Goal: Information Seeking & Learning: Check status

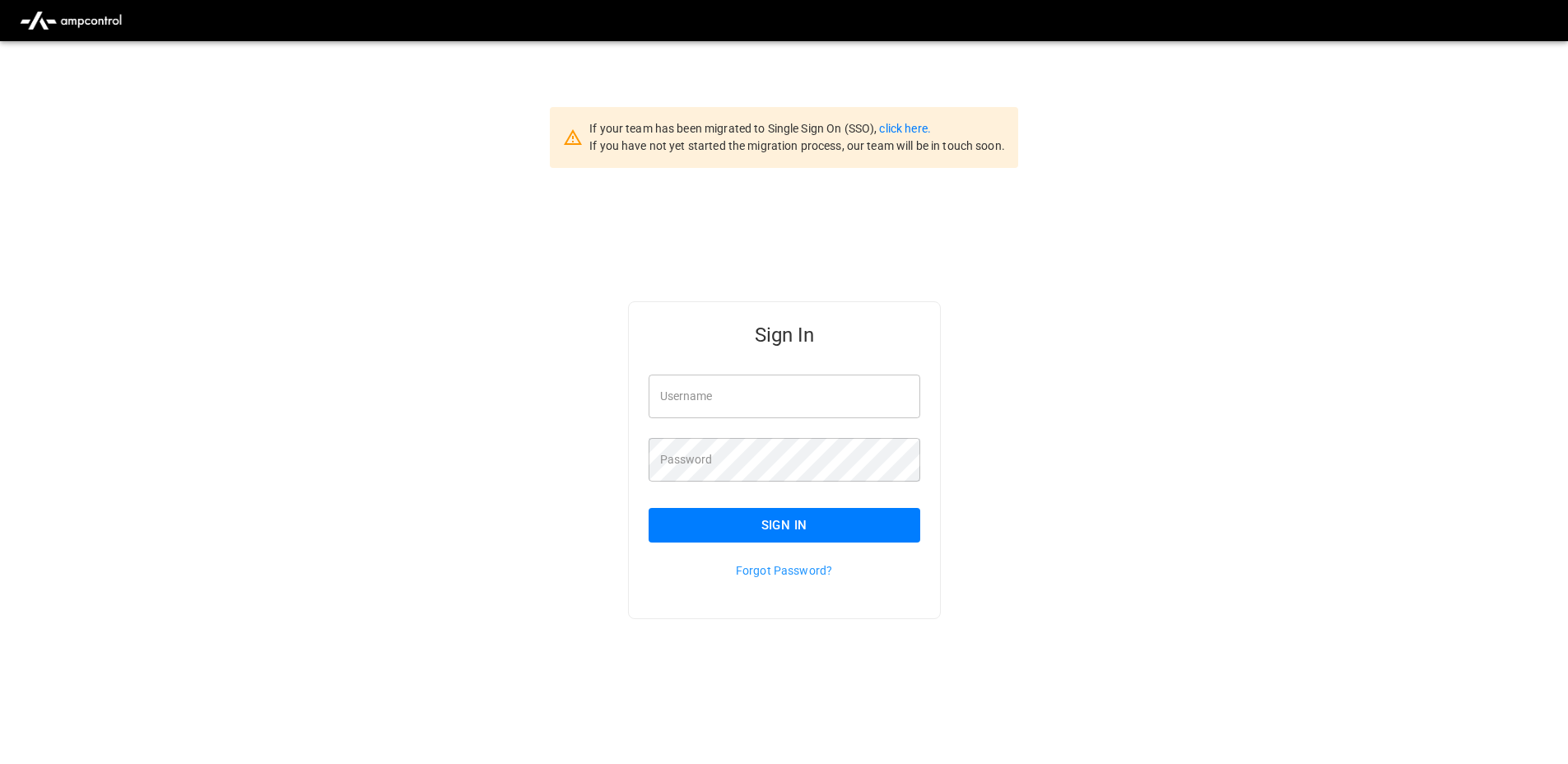
type input "**********"
click at [745, 520] on button "Sign In" at bounding box center [785, 525] width 272 height 35
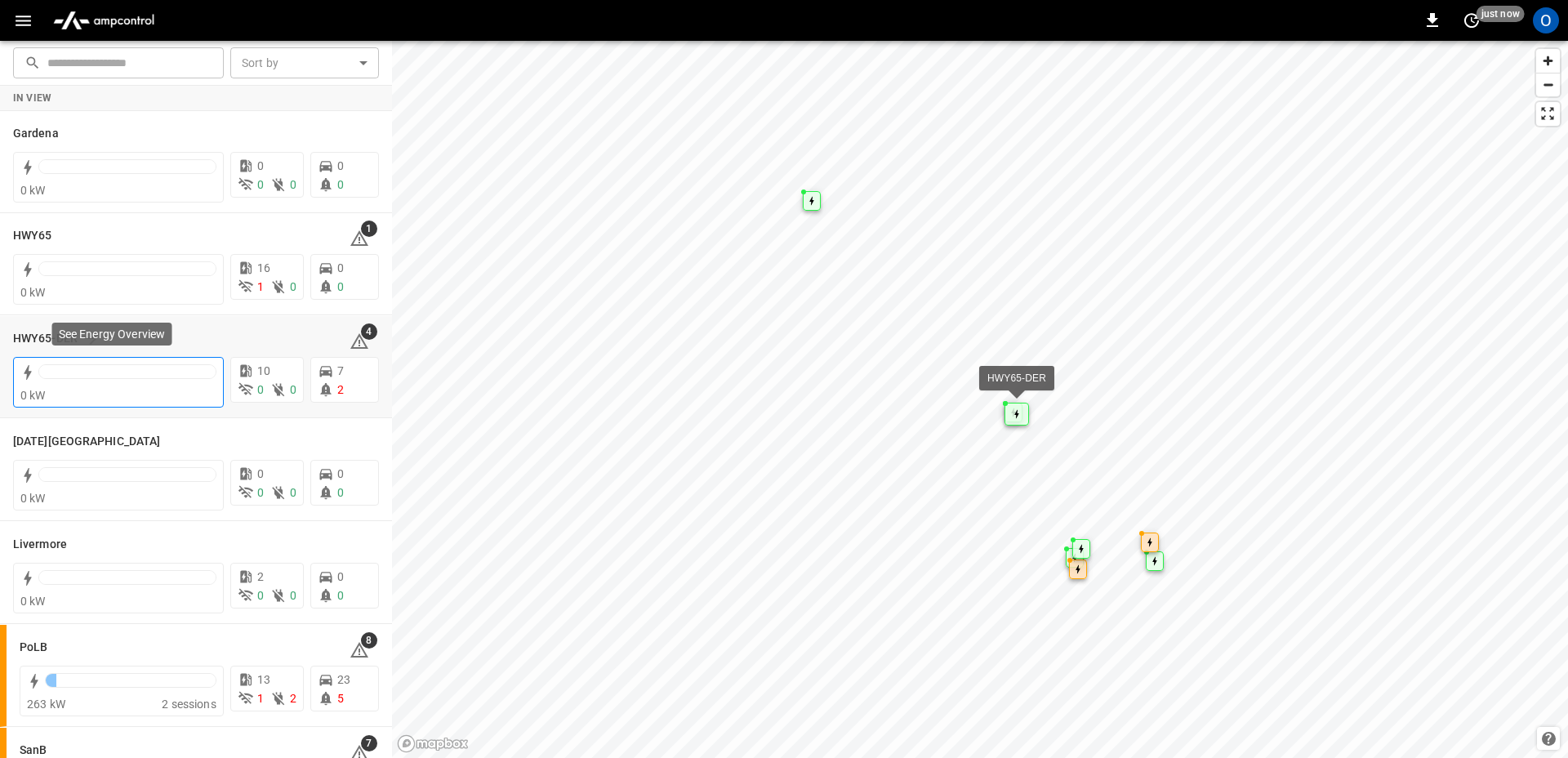
click at [95, 362] on div at bounding box center [118, 374] width 196 height 26
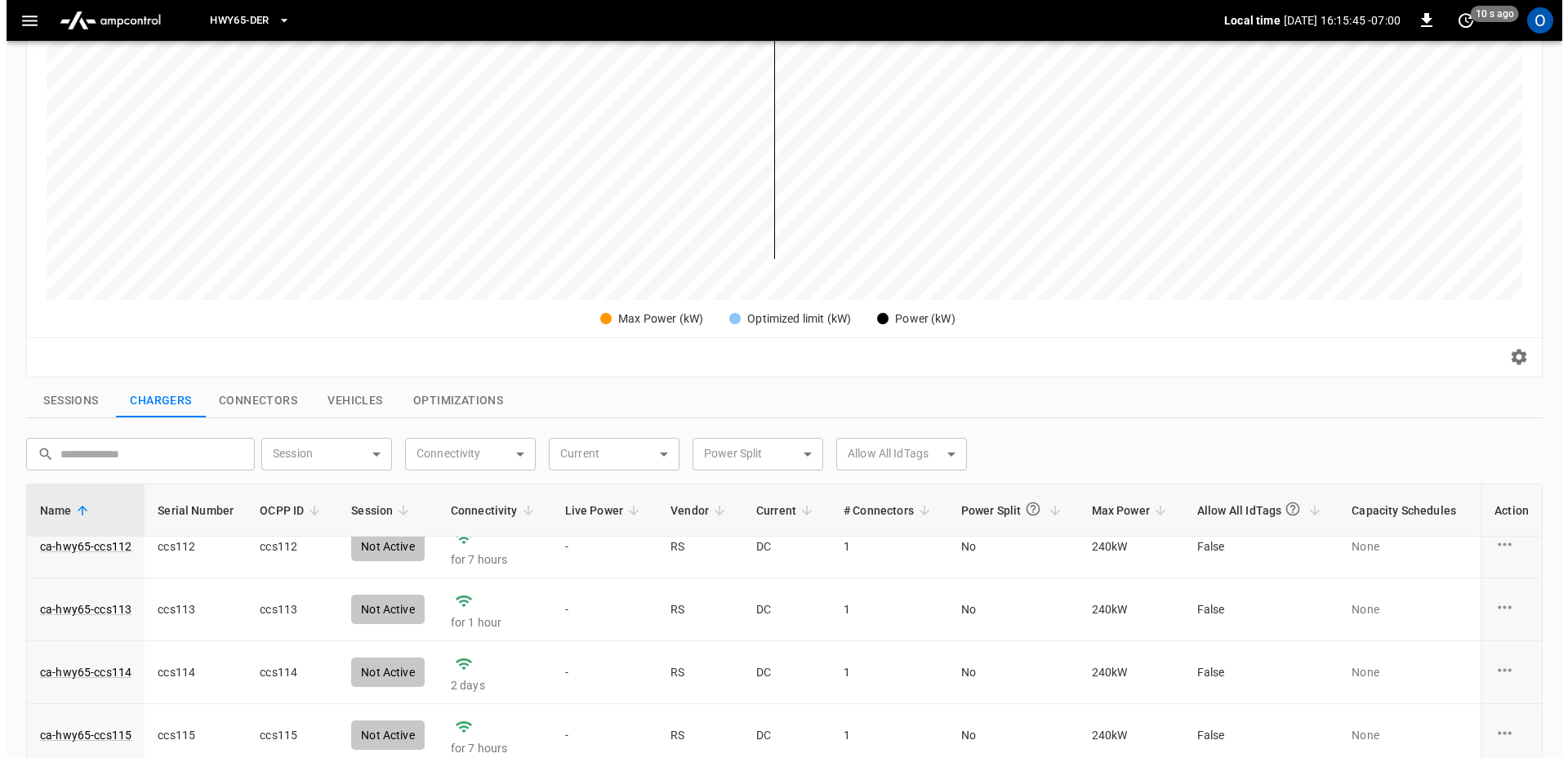
scroll to position [226, 0]
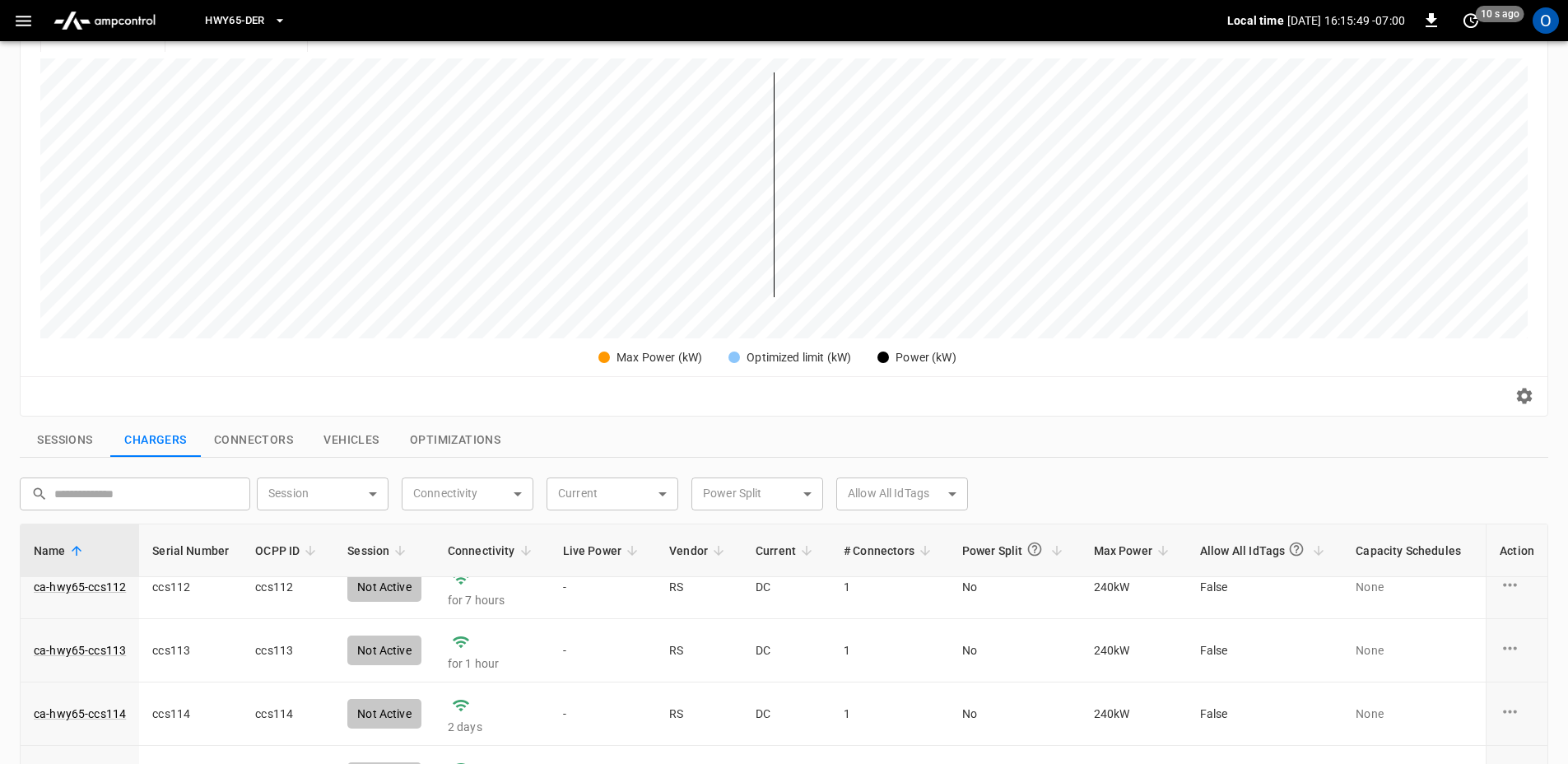
click at [19, 7] on button "button" at bounding box center [24, 21] width 34 height 30
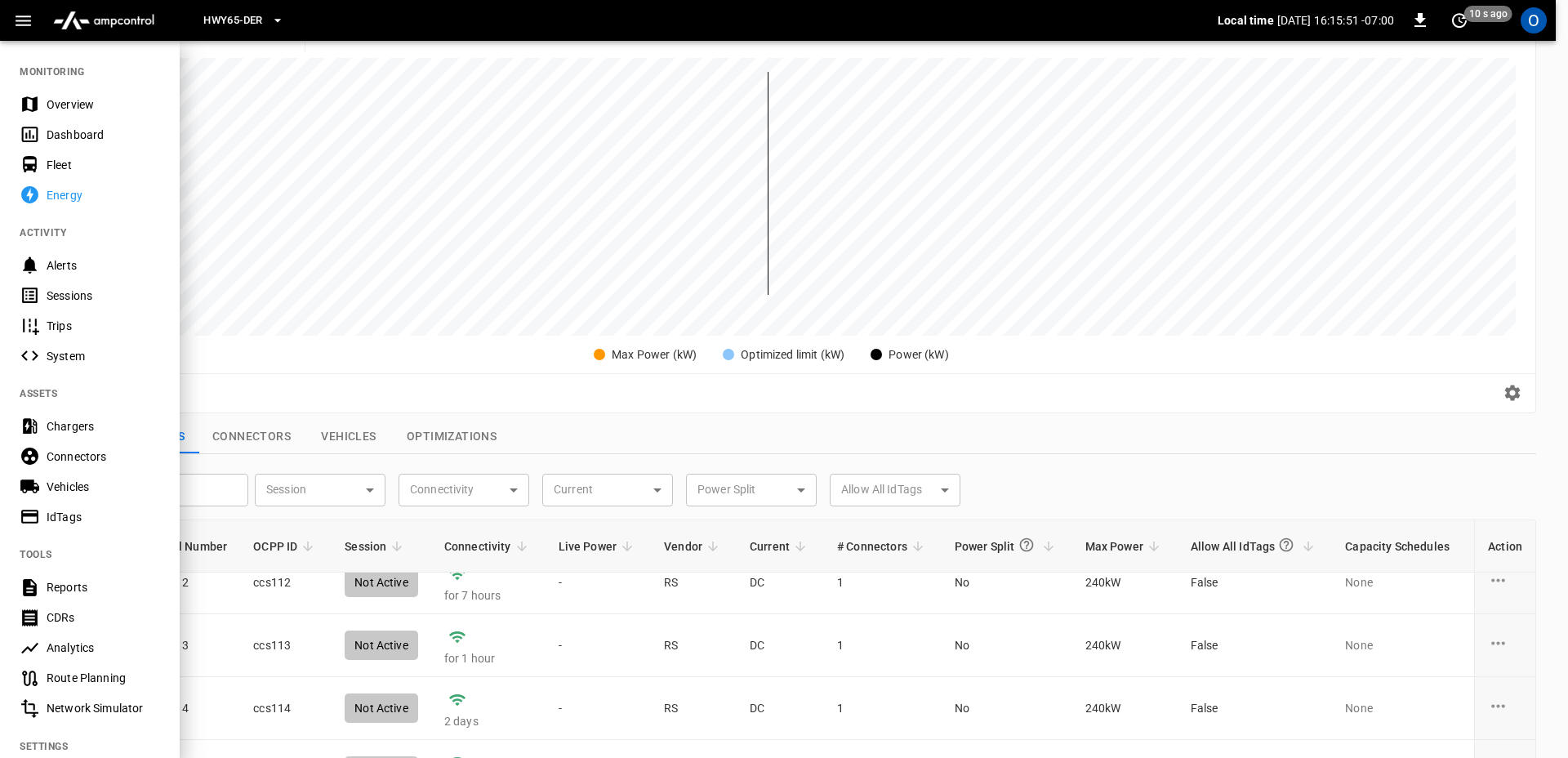
click at [46, 261] on div "Alerts" at bounding box center [90, 265] width 180 height 30
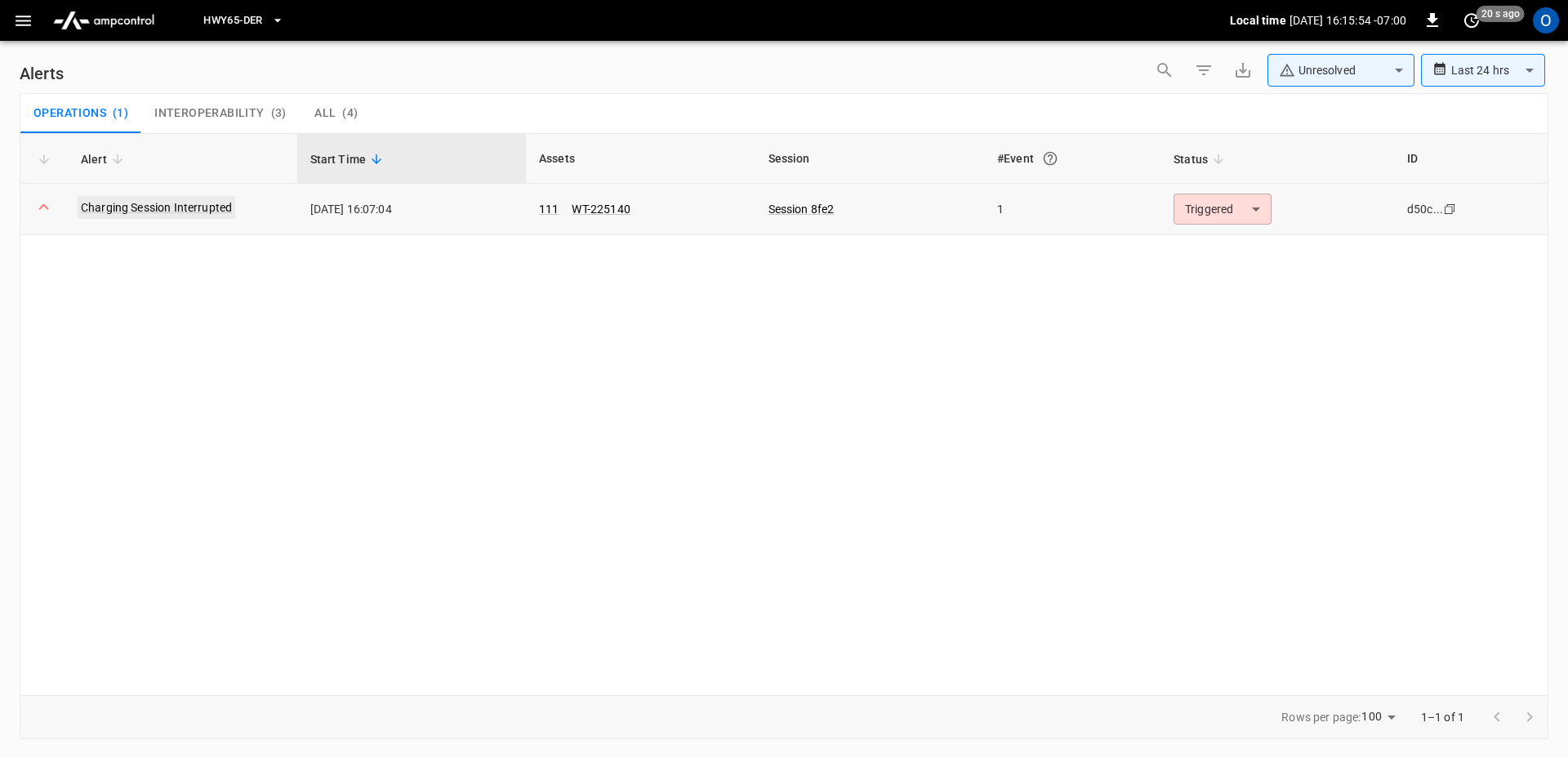
click at [212, 201] on link "Charging Session Interrupted" at bounding box center [157, 207] width 157 height 22
